Goal: Check status: Check status

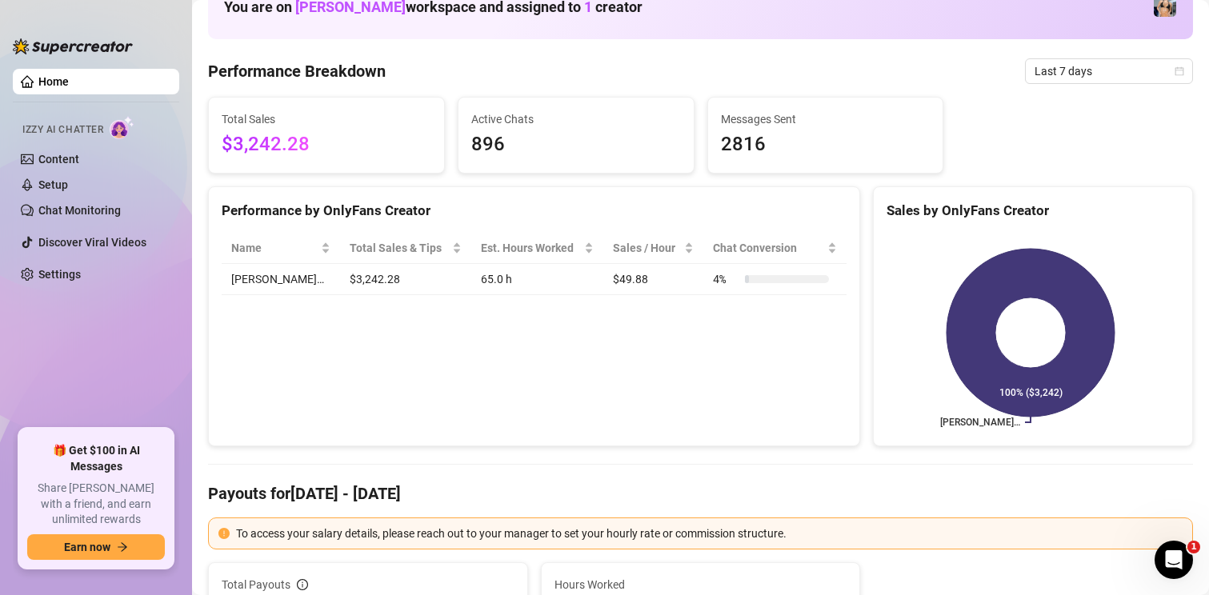
scroll to position [80, 0]
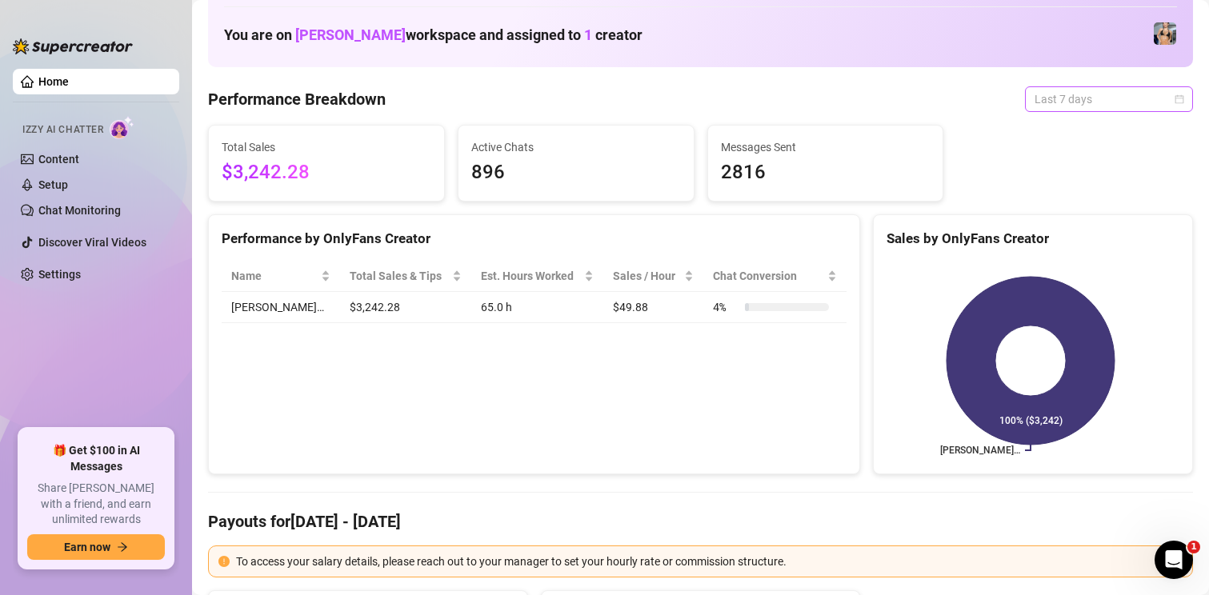
click at [1049, 102] on span "Last 7 days" at bounding box center [1108, 99] width 149 height 24
click at [1044, 105] on span "Last 7 days" at bounding box center [1108, 99] width 149 height 24
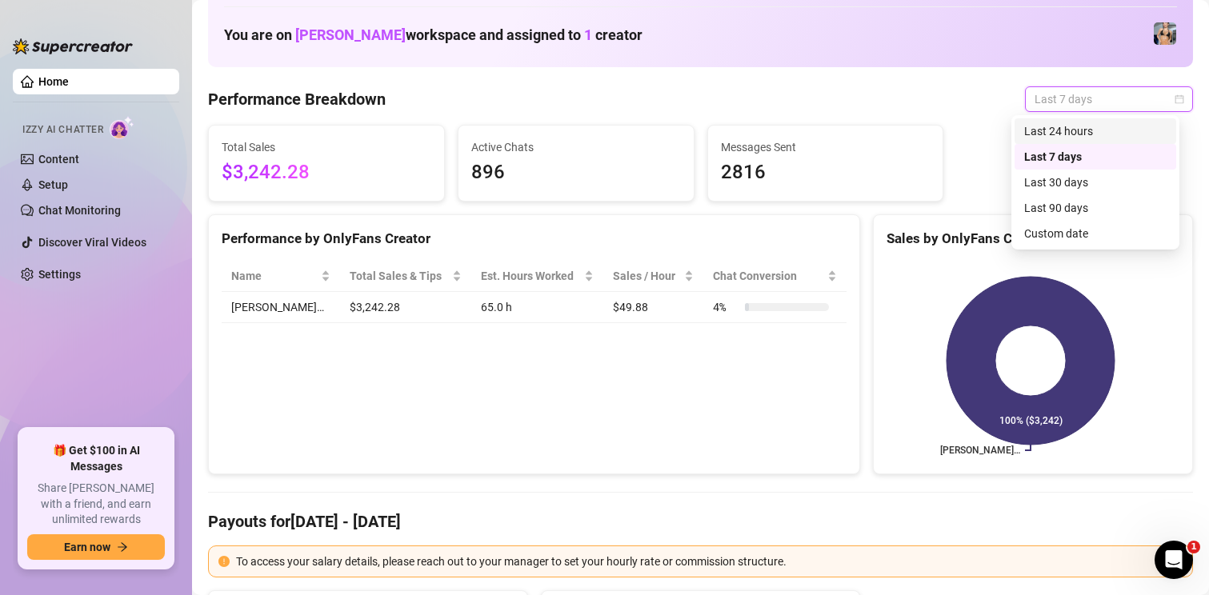
drag, startPoint x: 1179, startPoint y: 99, endPoint x: 1170, endPoint y: 102, distance: 9.1
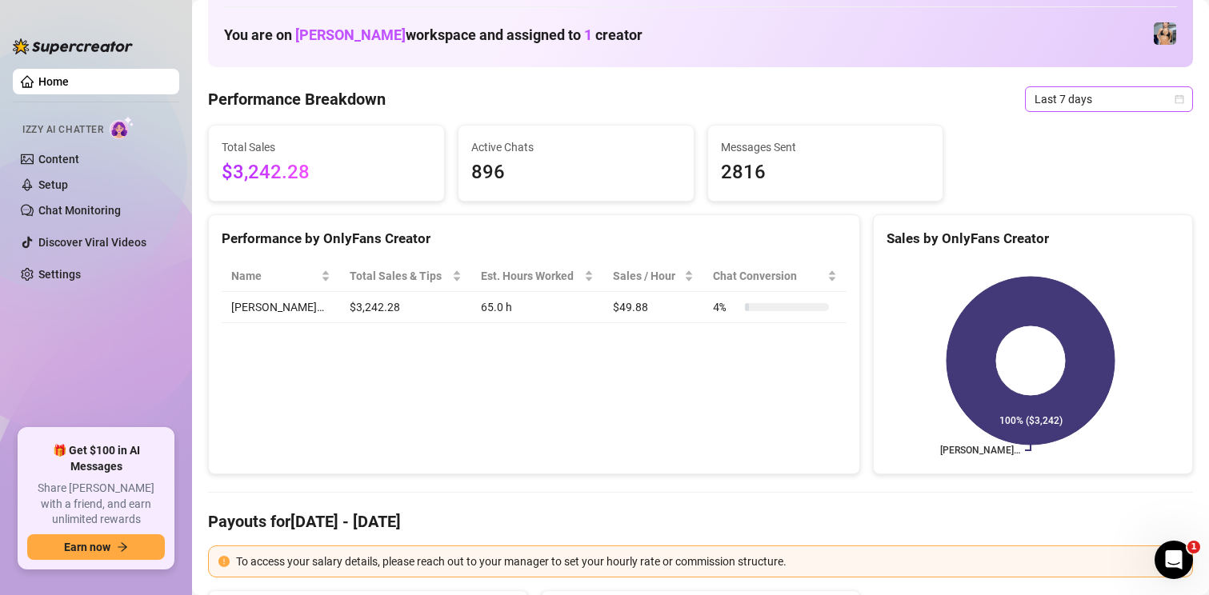
click at [1174, 100] on icon "calendar" at bounding box center [1179, 99] width 10 height 10
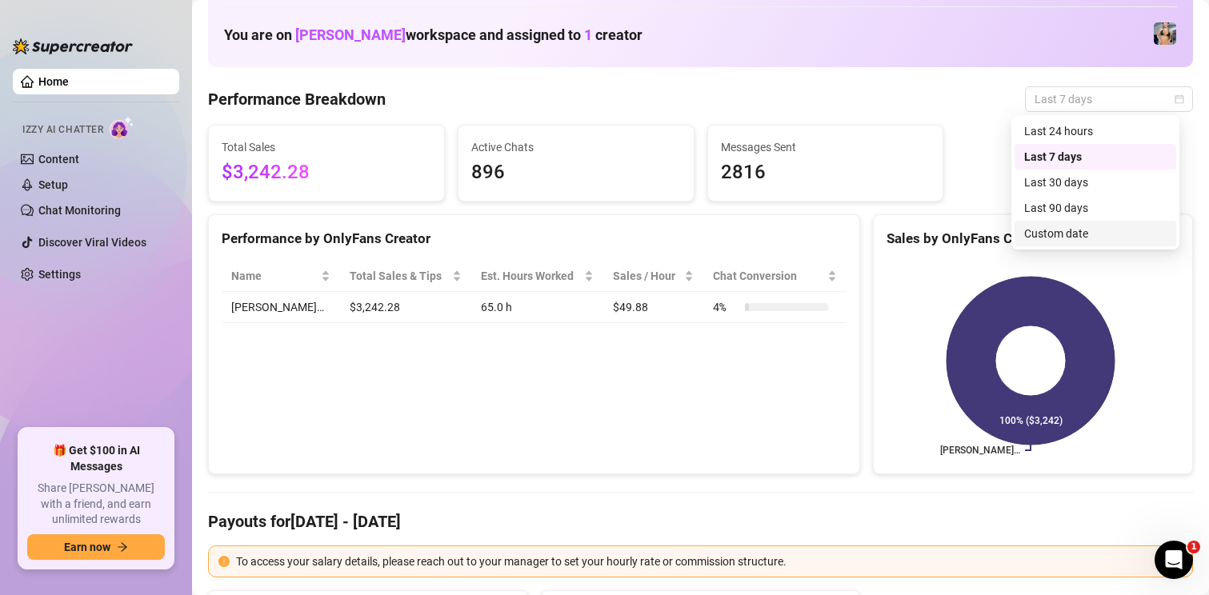
click at [1061, 229] on div "Custom date" at bounding box center [1095, 234] width 142 height 18
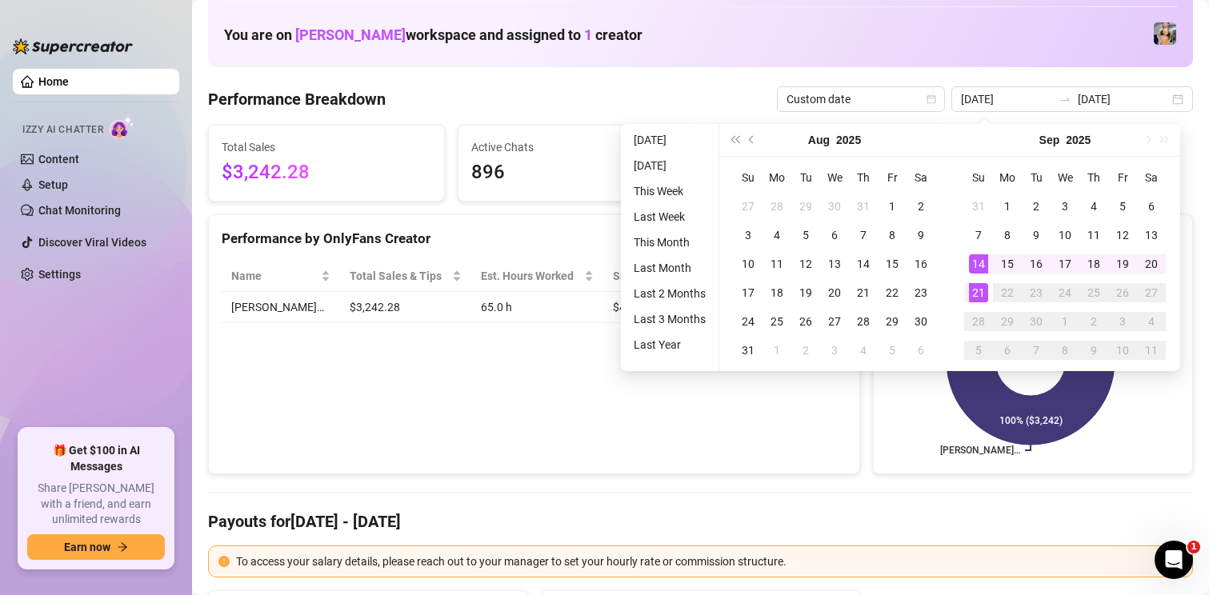
drag, startPoint x: 649, startPoint y: 473, endPoint x: 658, endPoint y: 458, distance: 17.6
click at [649, 473] on div "Performance by OnlyFans Creator Name Total Sales & Tips Est. Hours Worked Sales…" at bounding box center [534, 344] width 652 height 261
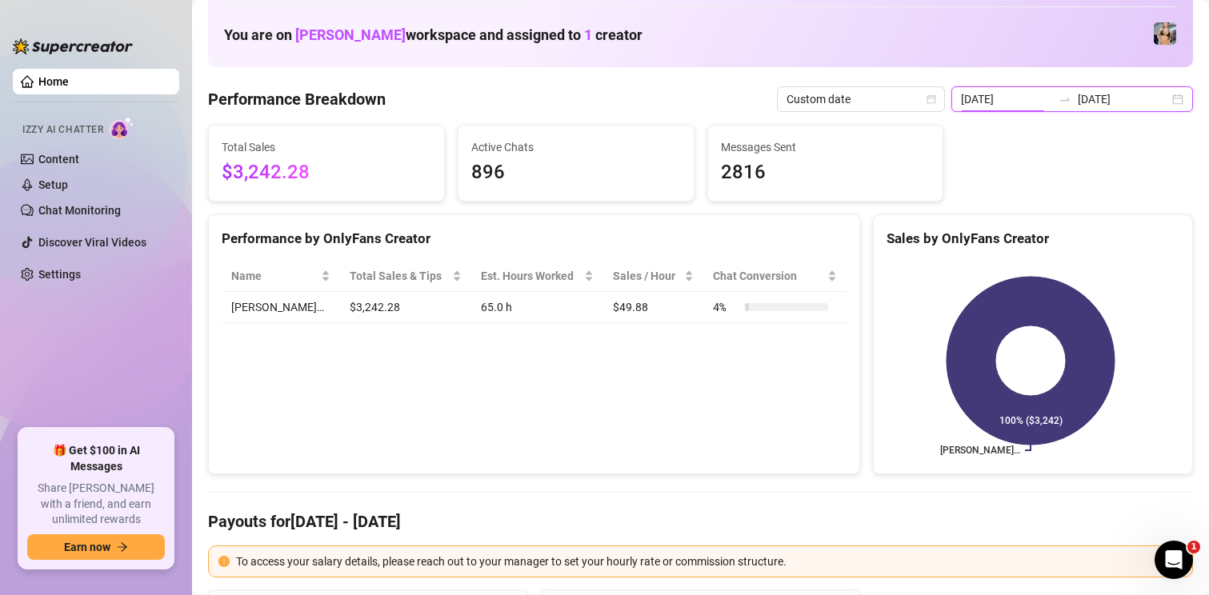
click at [994, 100] on input "[DATE]" at bounding box center [1006, 99] width 91 height 18
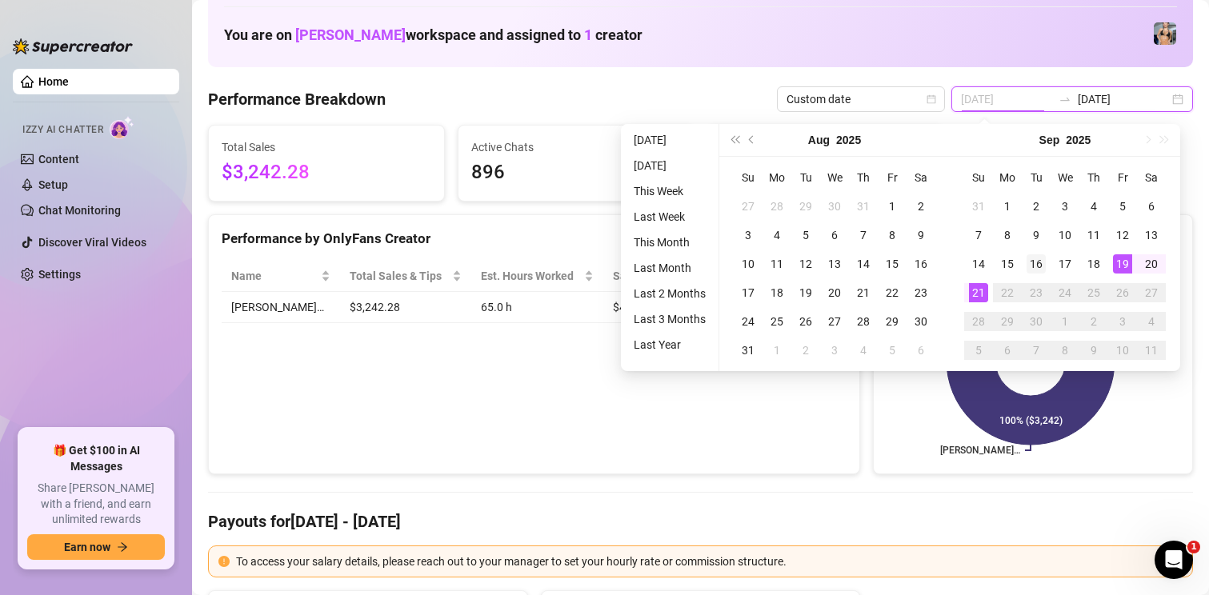
type input "[DATE]"
click at [1038, 270] on div "16" at bounding box center [1035, 263] width 19 height 19
click at [979, 294] on div "21" at bounding box center [978, 292] width 19 height 19
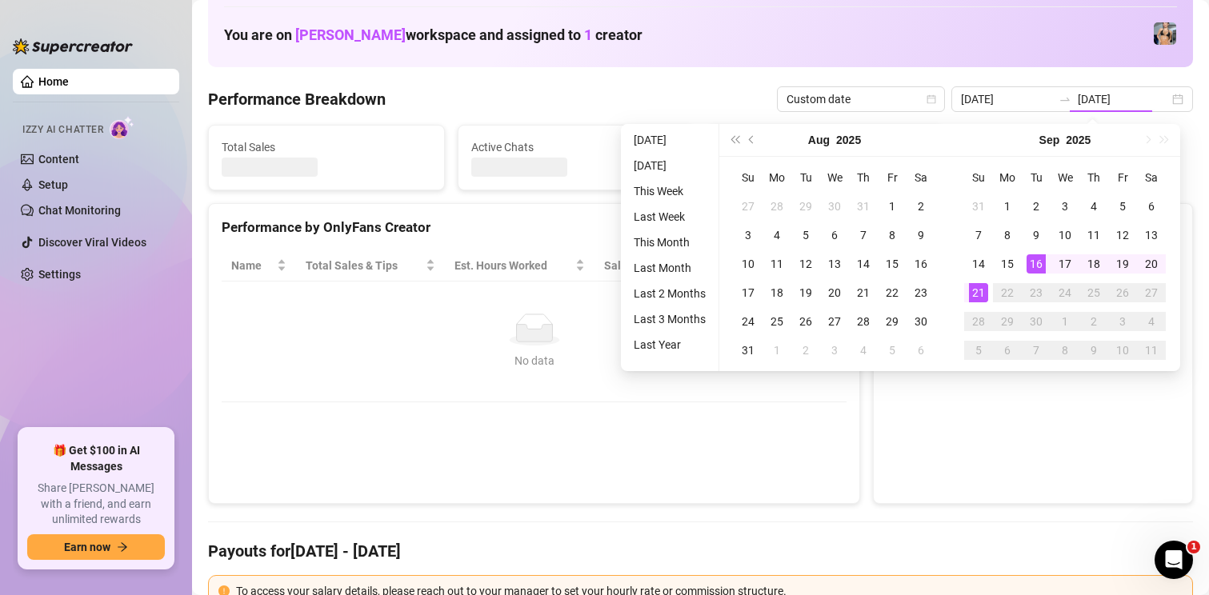
type input "[DATE]"
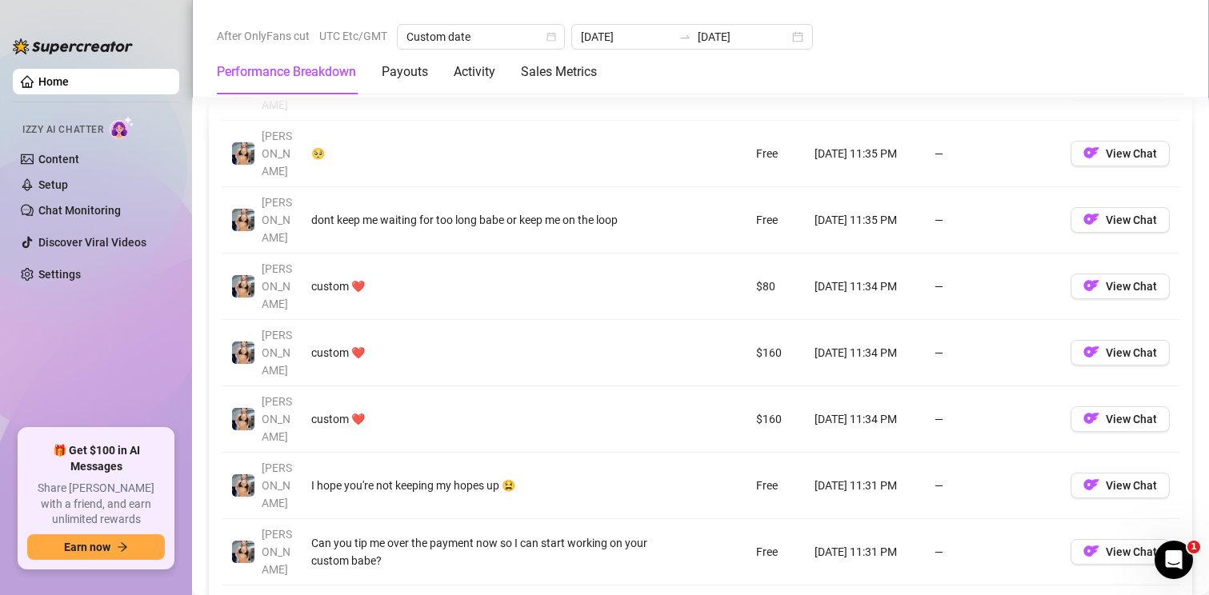
scroll to position [1760, 0]
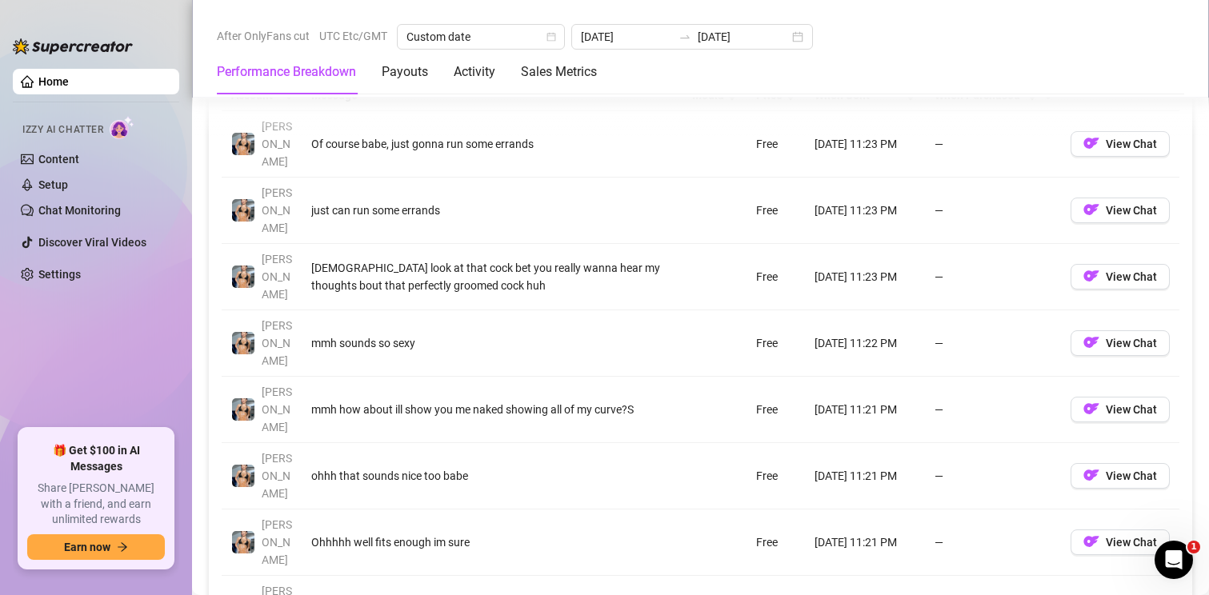
scroll to position [1680, 0]
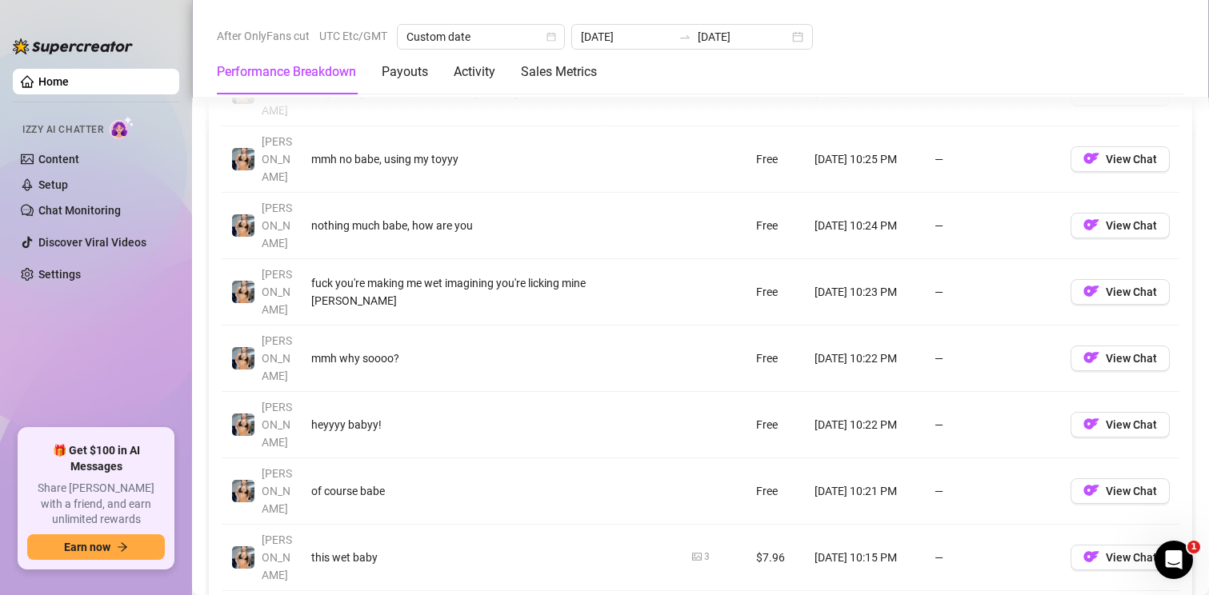
scroll to position [1840, 0]
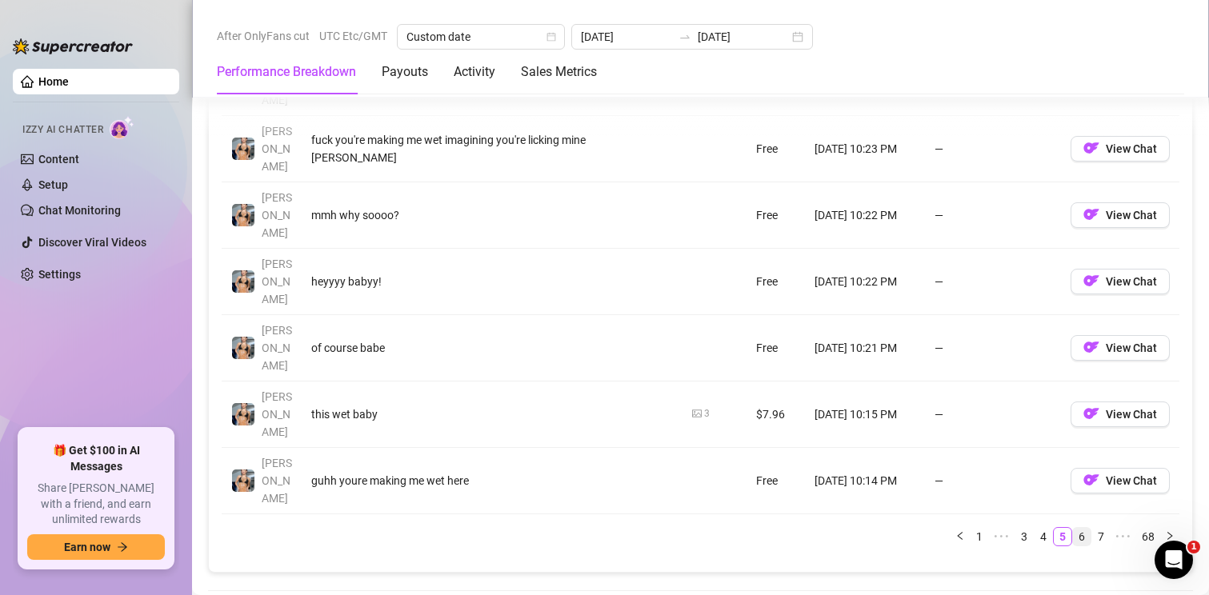
click at [1073, 528] on link "6" at bounding box center [1082, 537] width 18 height 18
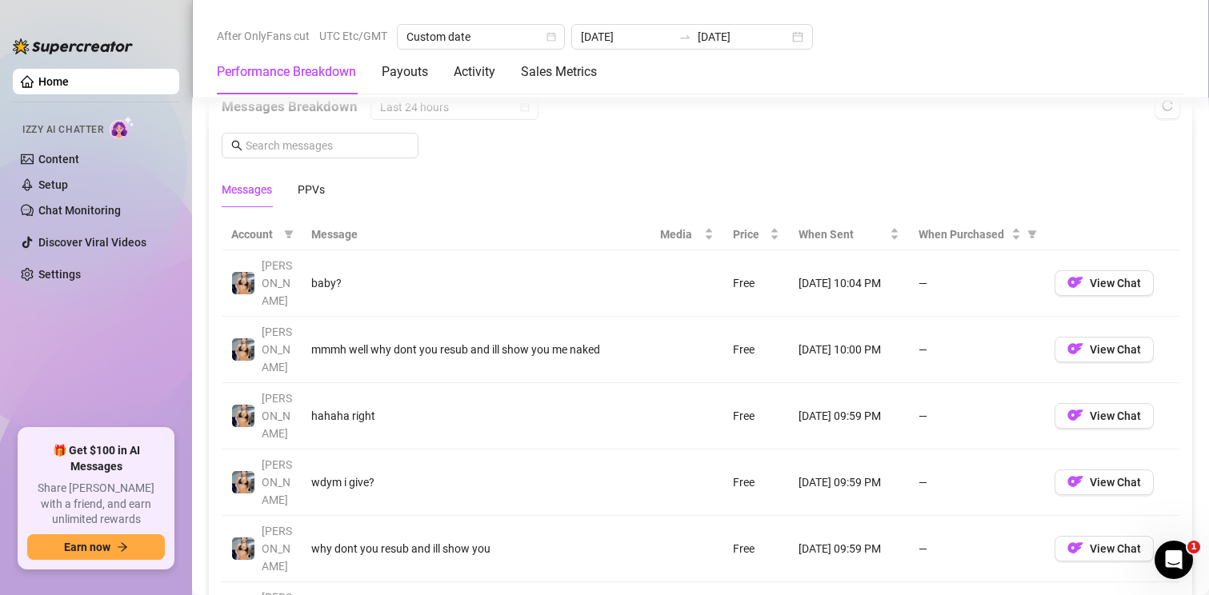
scroll to position [1680, 0]
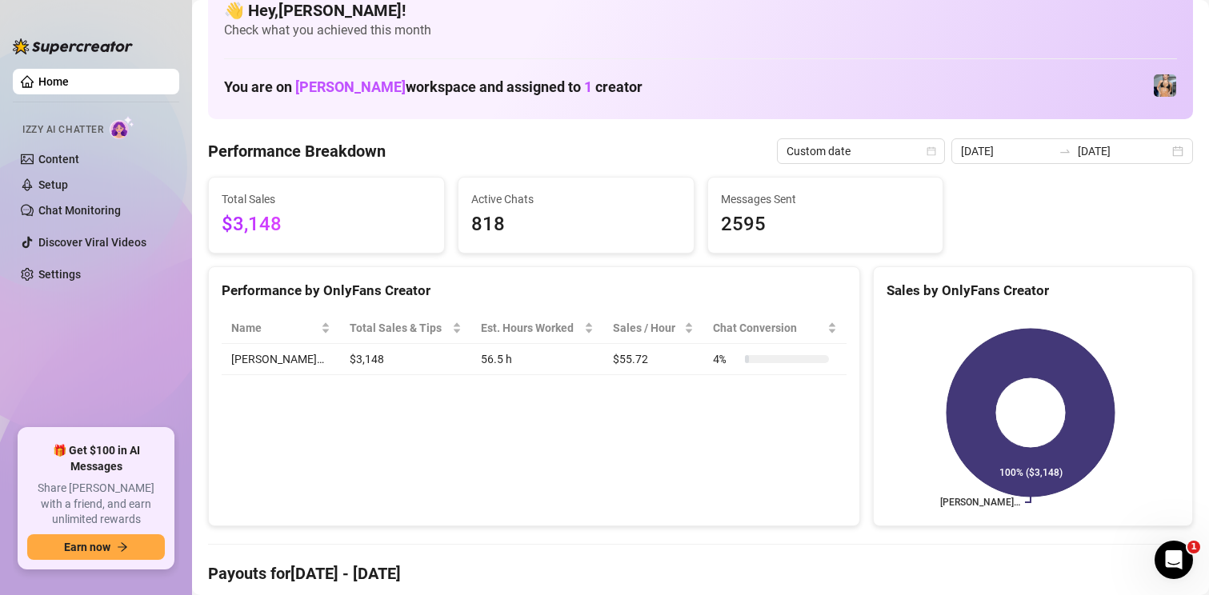
scroll to position [0, 0]
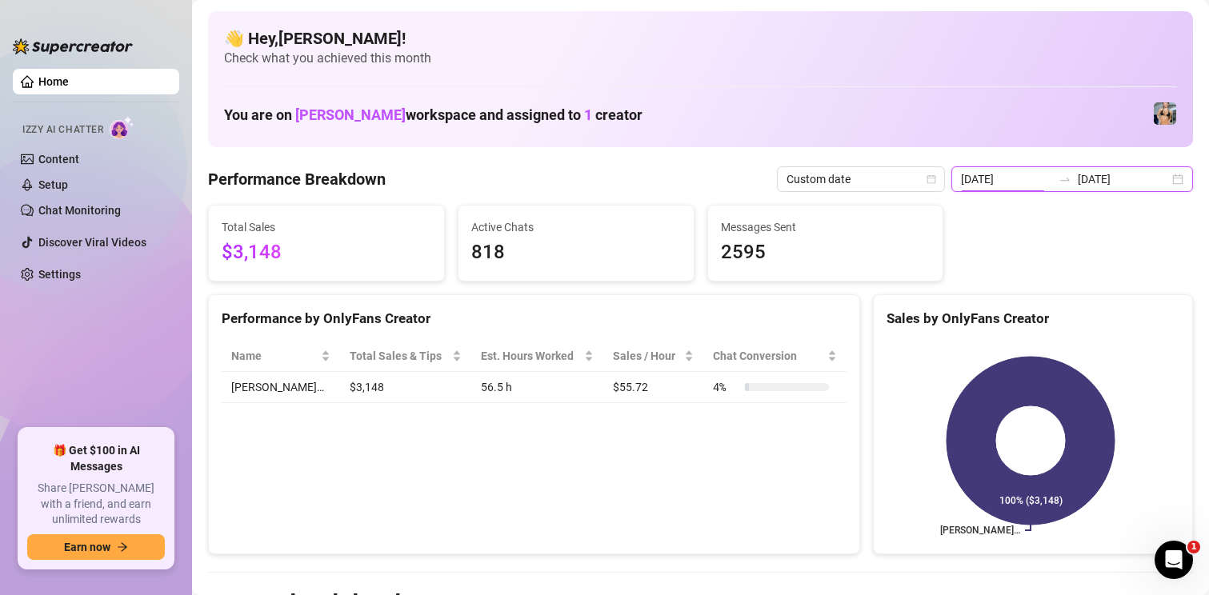
click at [977, 180] on input "[DATE]" at bounding box center [1006, 179] width 91 height 18
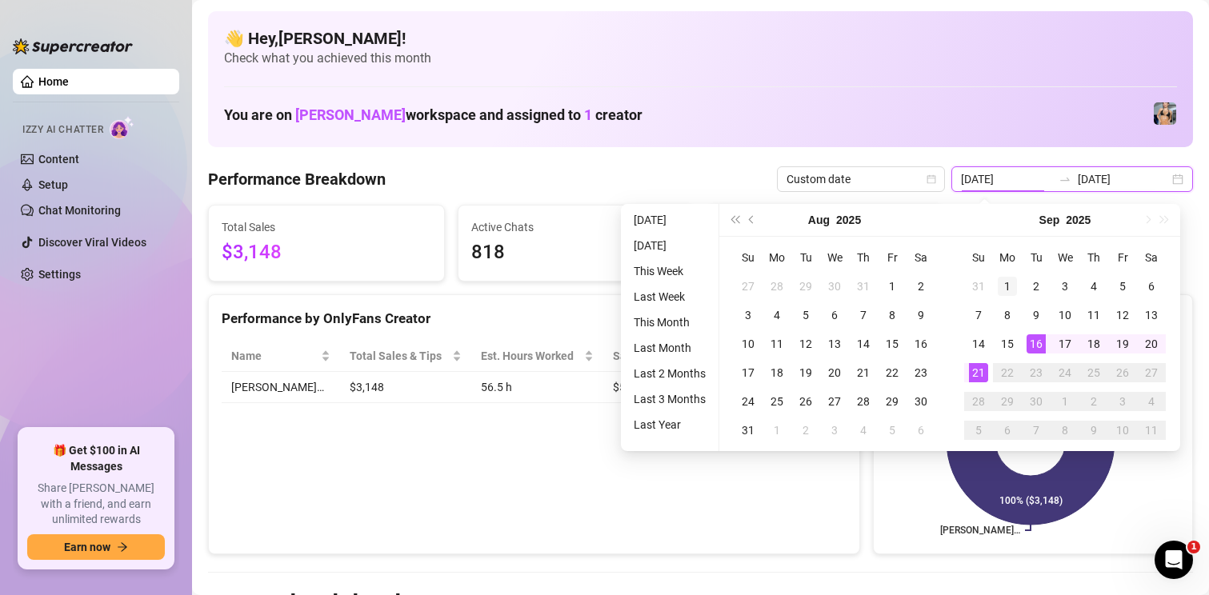
type input "[DATE]"
click at [1009, 281] on div "1" at bounding box center [1006, 286] width 19 height 19
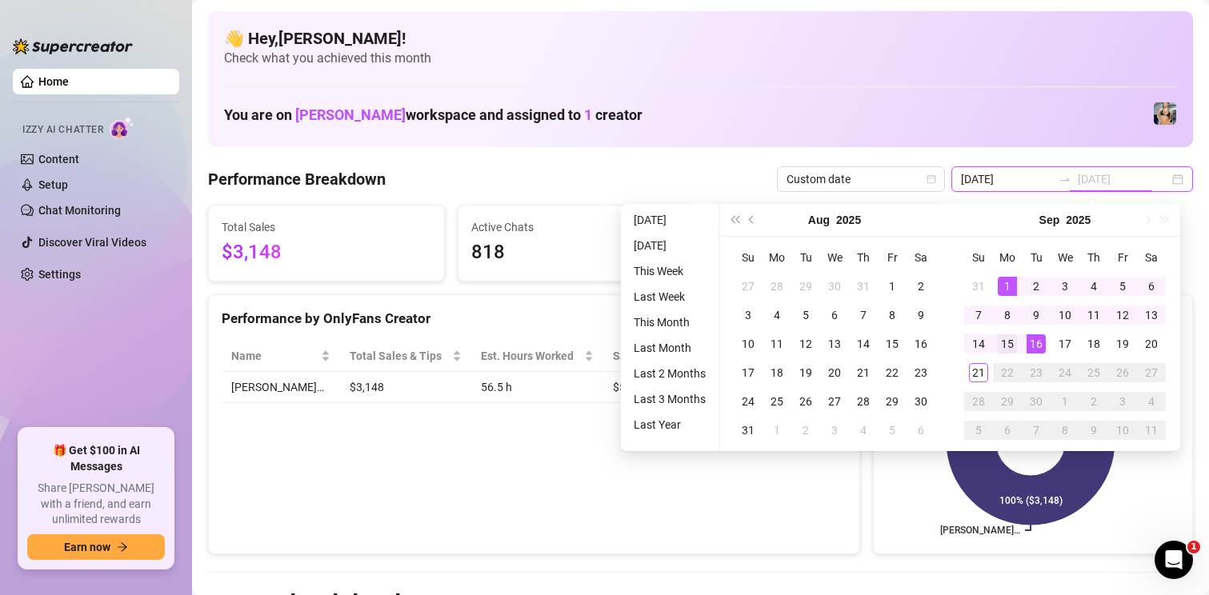
type input "[DATE]"
click at [1017, 338] on td "15" at bounding box center [1007, 344] width 29 height 29
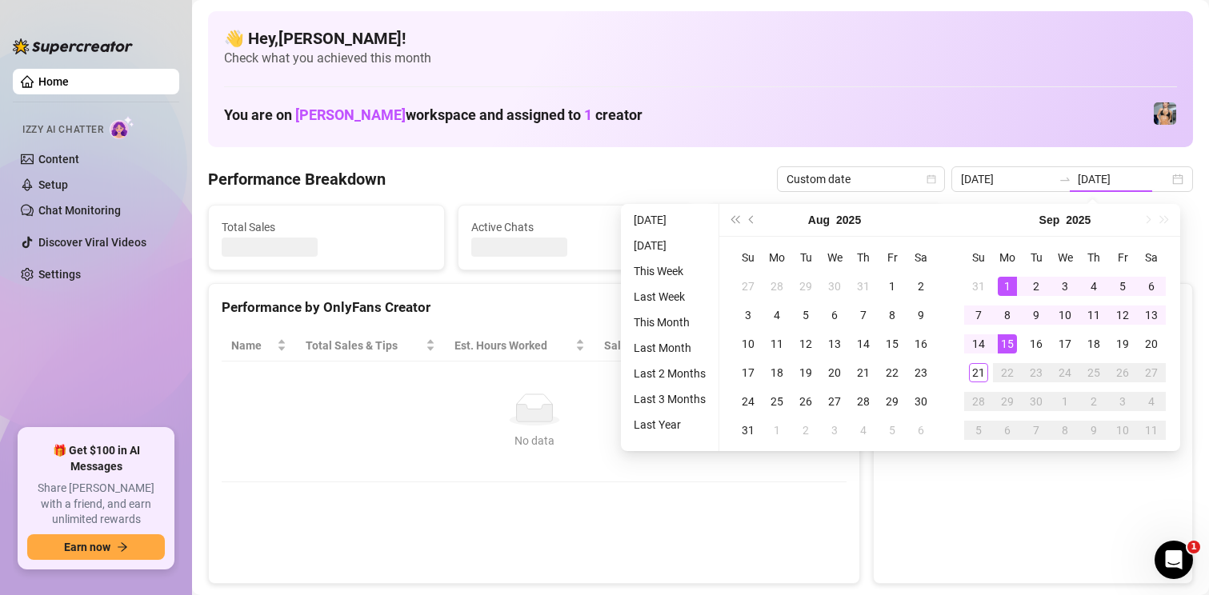
type input "[DATE]"
